Goal: Information Seeking & Learning: Learn about a topic

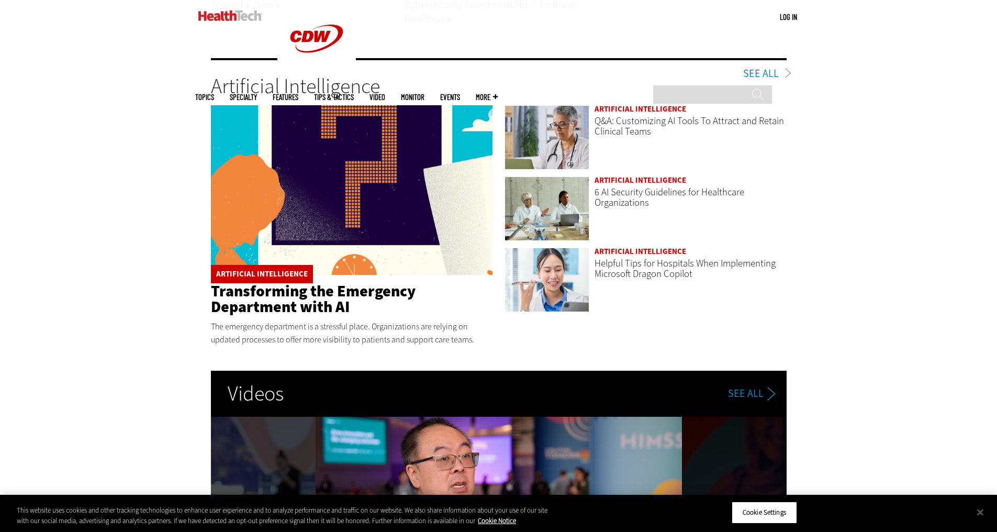
scroll to position [1710, 0]
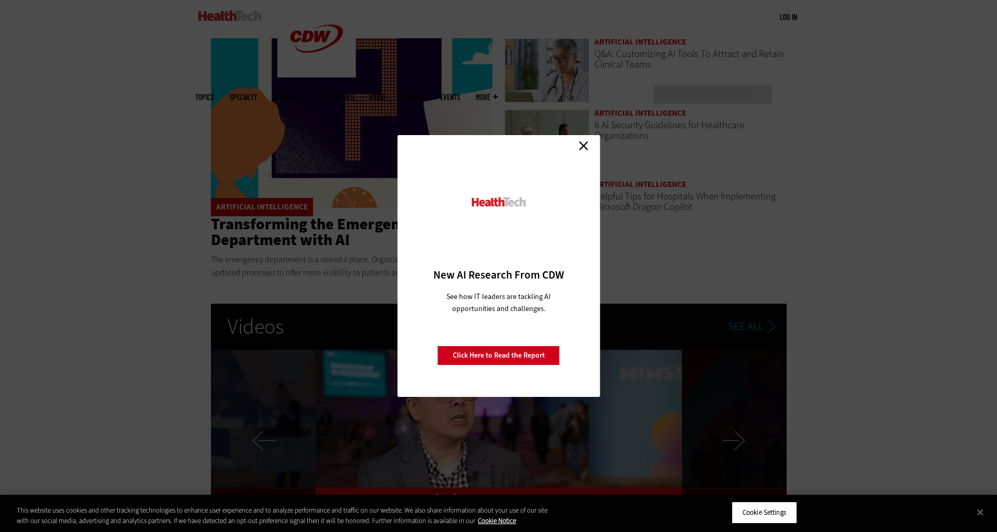
click at [584, 147] on link "Close" at bounding box center [584, 146] width 16 height 16
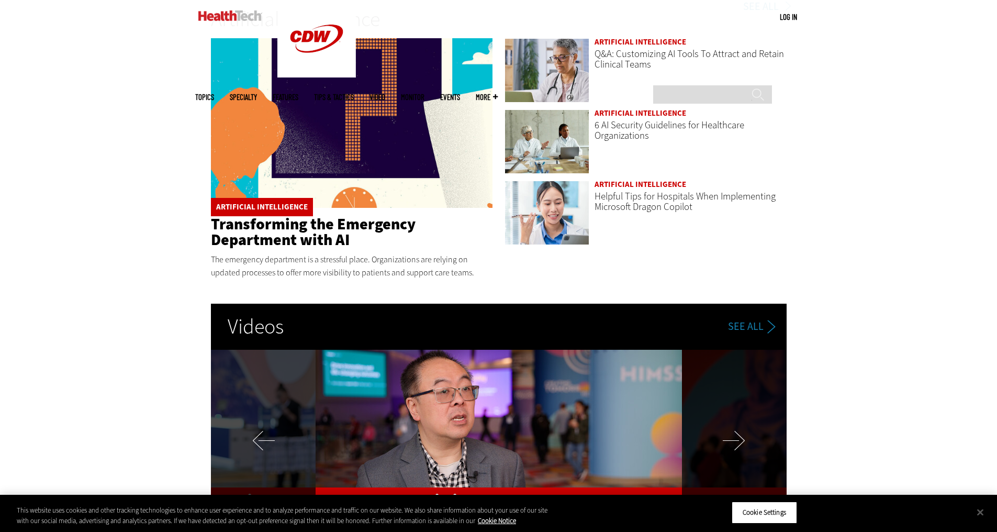
click at [288, 231] on link "Transforming the Emergency Department with AI" at bounding box center [313, 232] width 205 height 37
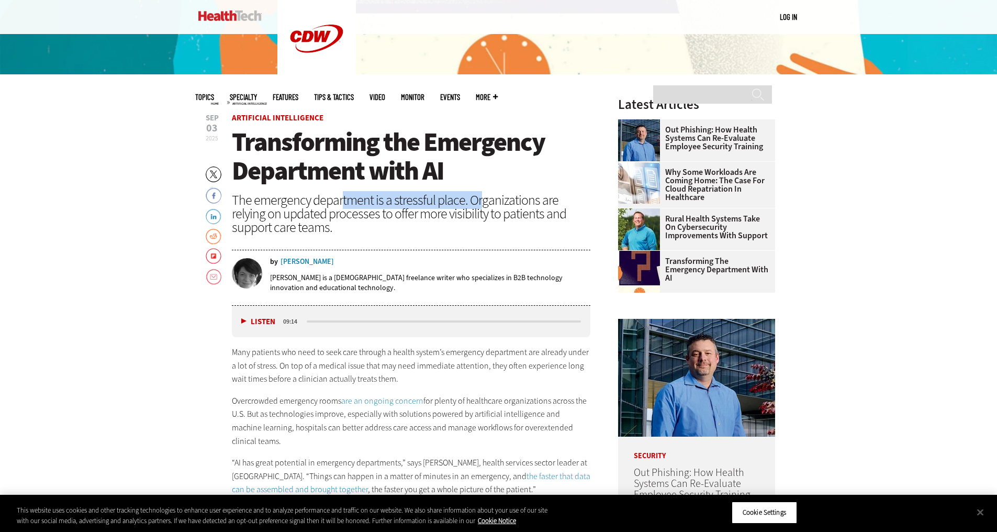
drag, startPoint x: 339, startPoint y: 198, endPoint x: 496, endPoint y: 207, distance: 156.7
click at [495, 207] on div "The emergency department is a stressful place. Organizations are relying on upd…" at bounding box center [411, 213] width 359 height 41
click at [496, 207] on div "The emergency department is a stressful place. Organizations are relying on upd…" at bounding box center [411, 213] width 359 height 41
drag, startPoint x: 495, startPoint y: 208, endPoint x: 556, endPoint y: 209, distance: 61.8
click at [556, 209] on div "The emergency department is a stressful place. Organizations are relying on upd…" at bounding box center [411, 213] width 359 height 41
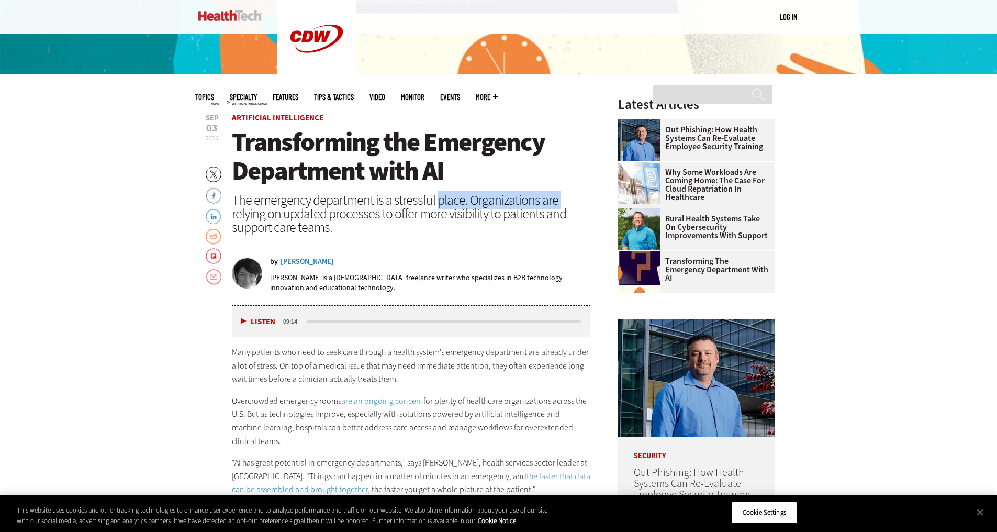
click at [556, 209] on div "The emergency department is a stressful place. Organizations are relying on upd…" at bounding box center [411, 213] width 359 height 41
drag, startPoint x: 286, startPoint y: 210, endPoint x: 398, endPoint y: 228, distance: 112.9
click at [387, 226] on div "The emergency department is a stressful place. Organizations are relying on upd…" at bounding box center [411, 213] width 359 height 41
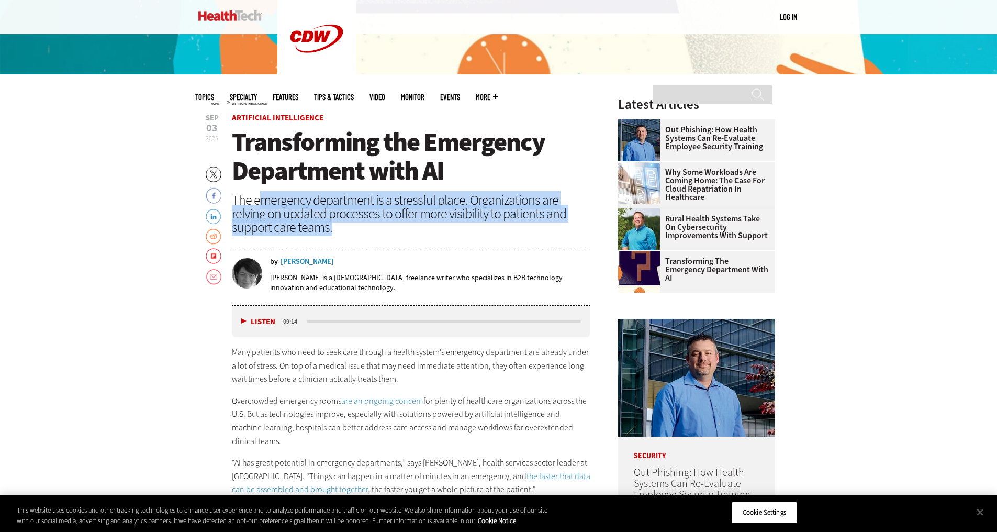
click at [398, 228] on div "The emergency department is a stressful place. Organizations are relying on upd…" at bounding box center [411, 213] width 359 height 41
drag, startPoint x: 515, startPoint y: 226, endPoint x: 522, endPoint y: 228, distance: 7.8
click at [517, 226] on div "The emergency department is a stressful place. Organizations are relying on upd…" at bounding box center [411, 213] width 359 height 41
click at [522, 228] on div "The emergency department is a stressful place. Organizations are relying on upd…" at bounding box center [411, 213] width 359 height 41
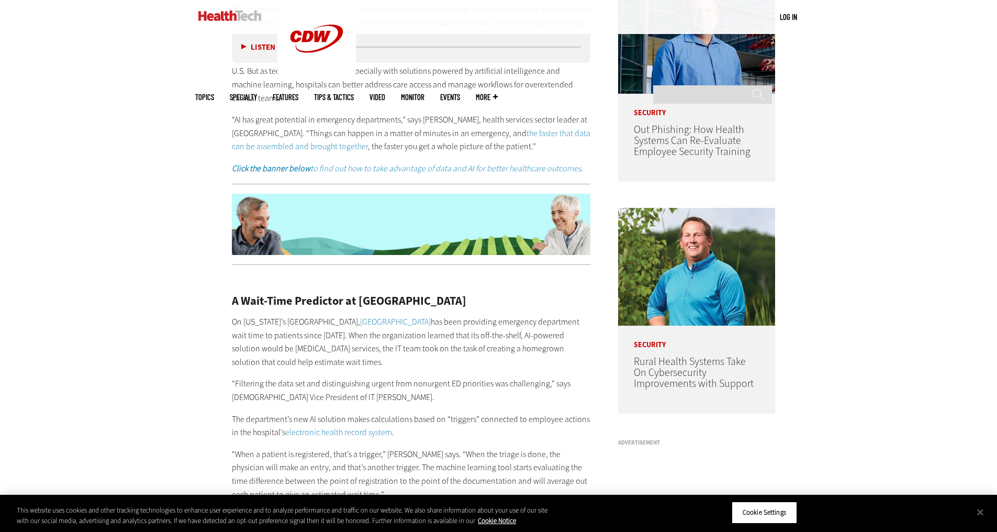
scroll to position [733, 0]
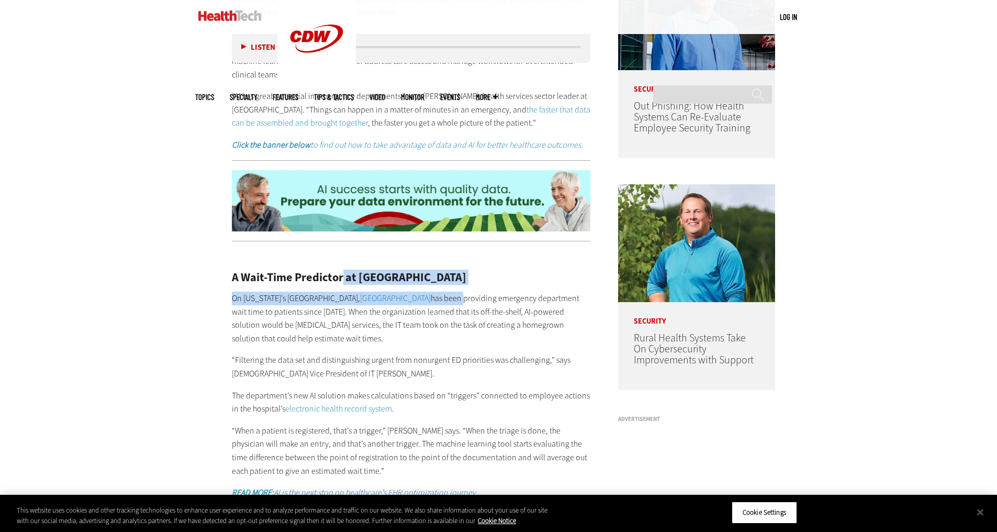
drag, startPoint x: 349, startPoint y: 276, endPoint x: 500, endPoint y: 292, distance: 152.6
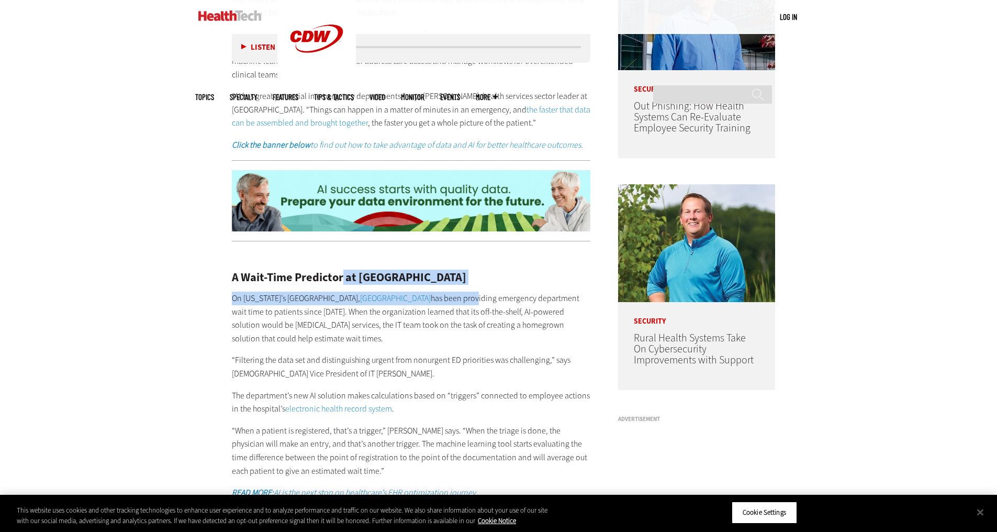
click at [547, 281] on h2 "A Wait-Time Predictor at Richmond University Medical Center" at bounding box center [411, 278] width 359 height 12
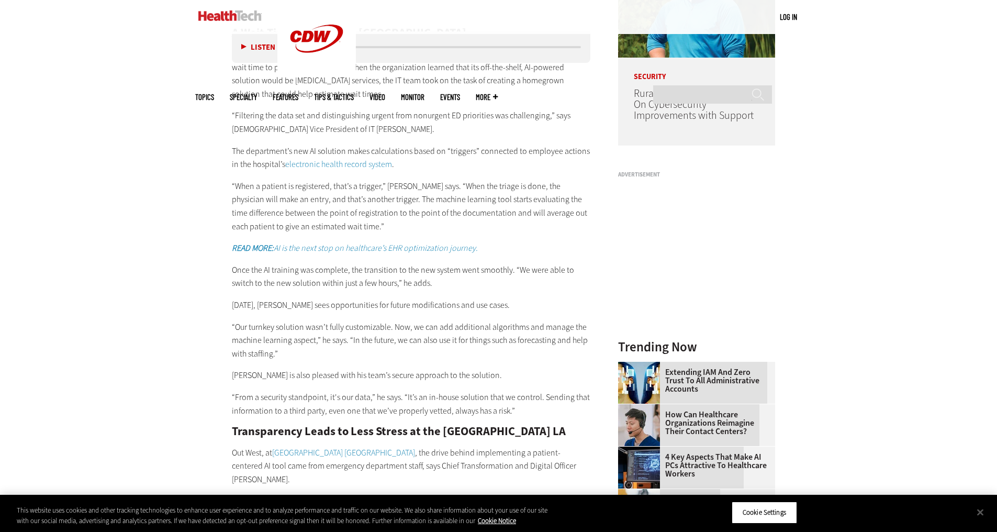
scroll to position [1099, 0]
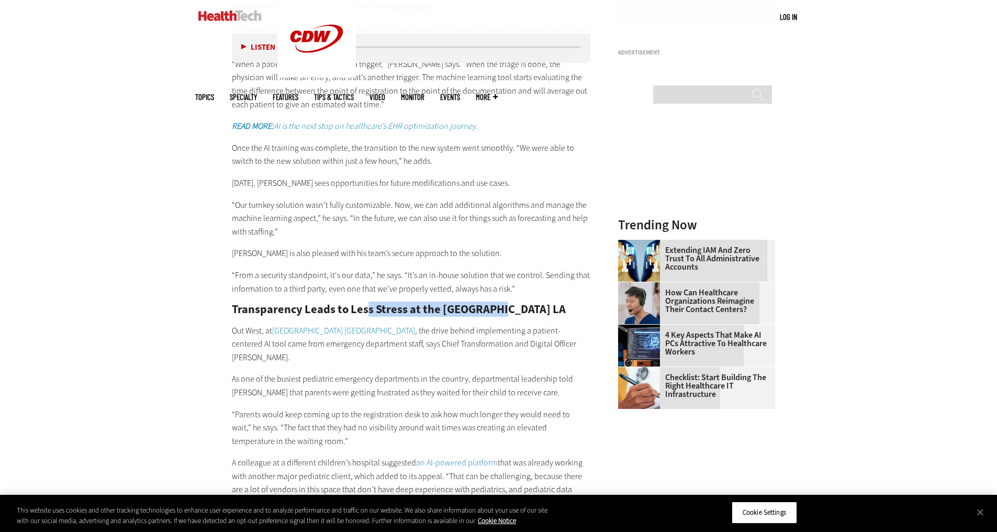
drag, startPoint x: 364, startPoint y: 315, endPoint x: 498, endPoint y: 316, distance: 134.0
click at [492, 315] on h2 "Transparency Leads to Less Stress at the Children’s Hospital LA" at bounding box center [411, 310] width 359 height 12
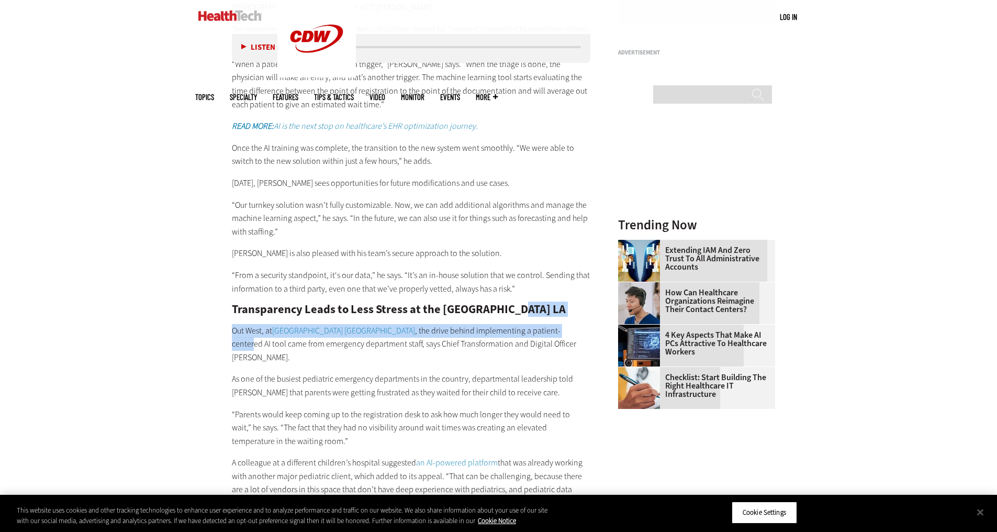
drag, startPoint x: 507, startPoint y: 316, endPoint x: 555, endPoint y: 319, distance: 47.8
click at [553, 319] on div "A Wait-Time Predictor at Richmond University Medical Center On New York’s State…" at bounding box center [411, 196] width 359 height 626
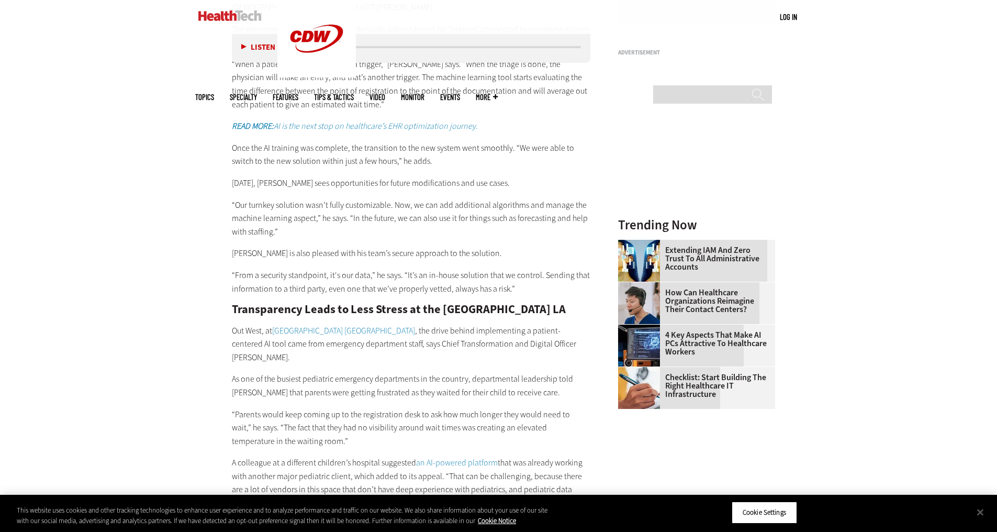
click at [557, 320] on div "A Wait-Time Predictor at Richmond University Medical Center On New York’s State…" at bounding box center [411, 196] width 359 height 626
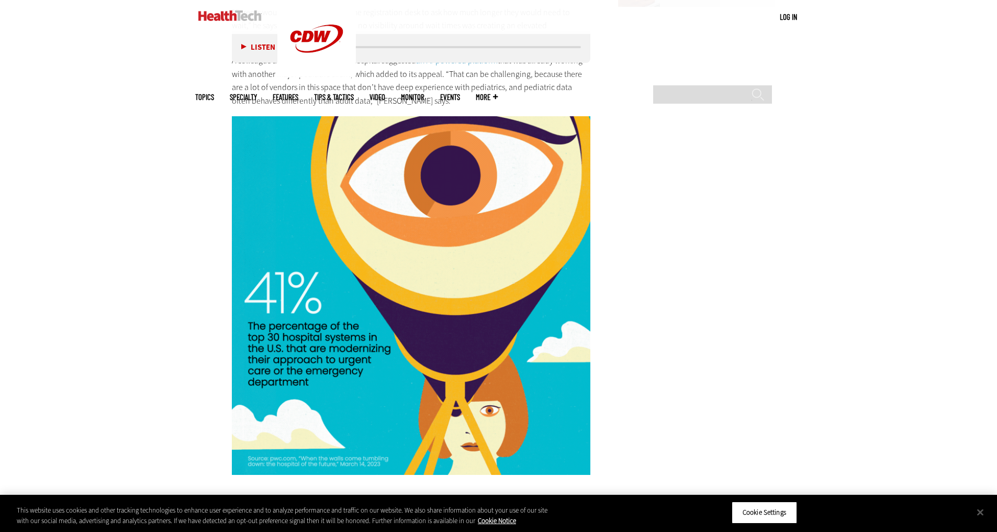
scroll to position [1832, 0]
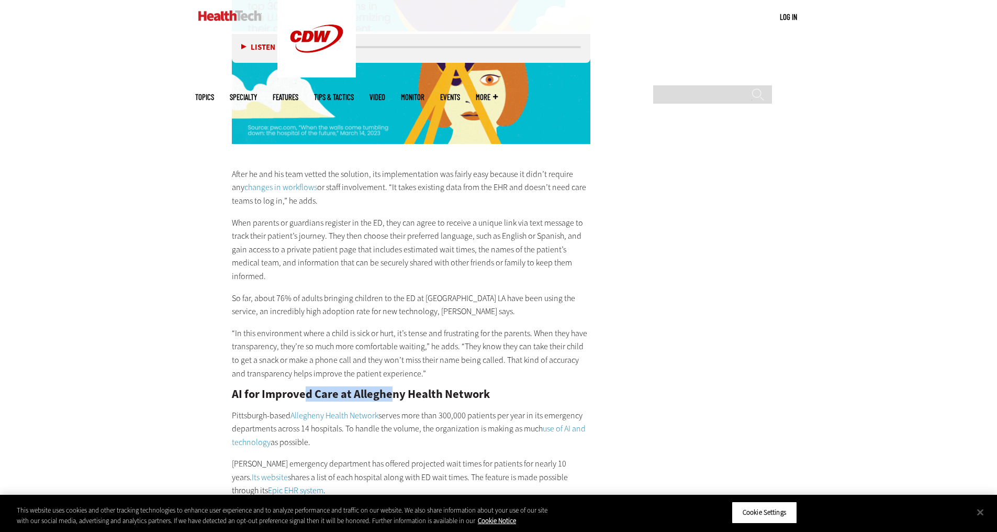
drag, startPoint x: 313, startPoint y: 361, endPoint x: 405, endPoint y: 362, distance: 91.6
click at [401, 388] on h2 "AI for Improved Care at Allegheny Health Network" at bounding box center [411, 394] width 359 height 12
drag, startPoint x: 478, startPoint y: 365, endPoint x: 485, endPoint y: 366, distance: 6.8
click at [485, 388] on h2 "AI for Improved Care at Allegheny Health Network" at bounding box center [411, 394] width 359 height 12
click at [488, 388] on h2 "AI for Improved Care at Allegheny Health Network" at bounding box center [411, 394] width 359 height 12
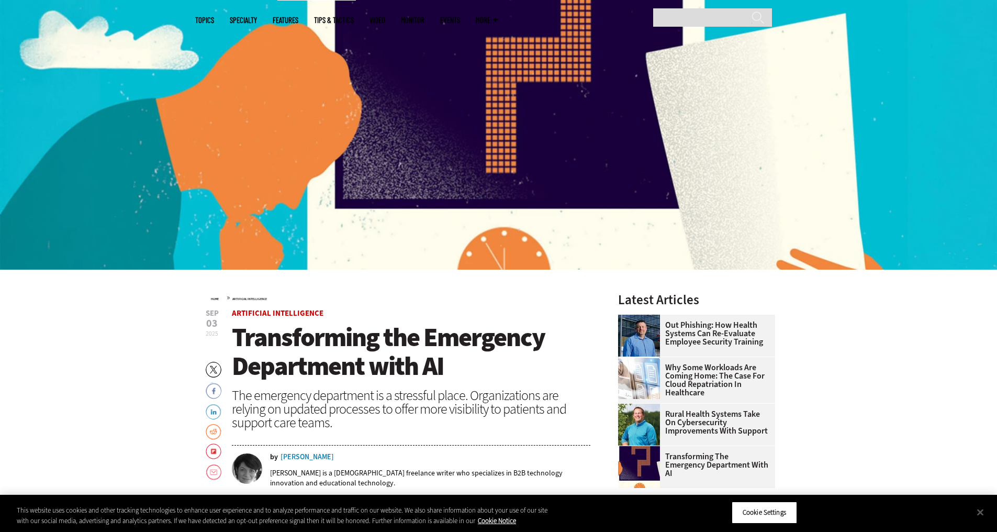
scroll to position [0, 0]
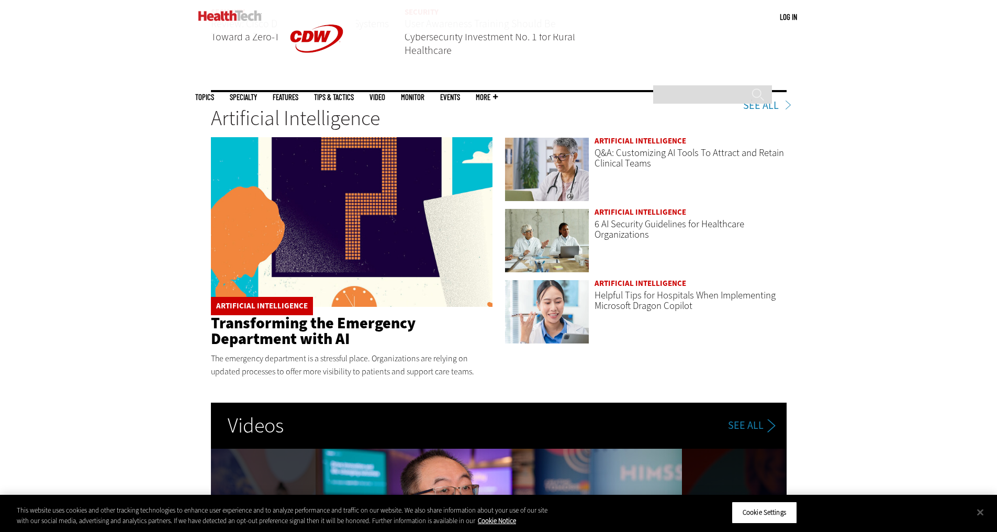
scroll to position [1588, 0]
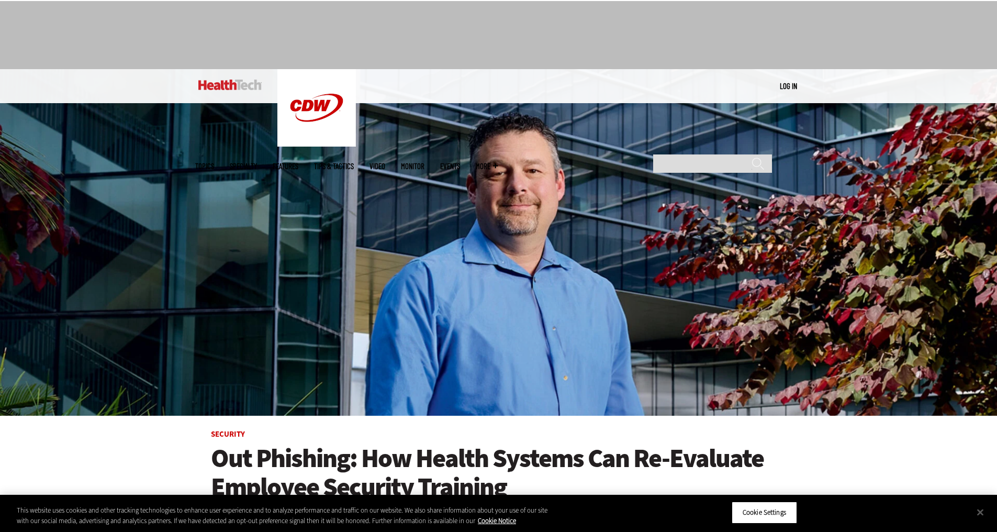
scroll to position [0, 0]
